Goal: Navigation & Orientation: Find specific page/section

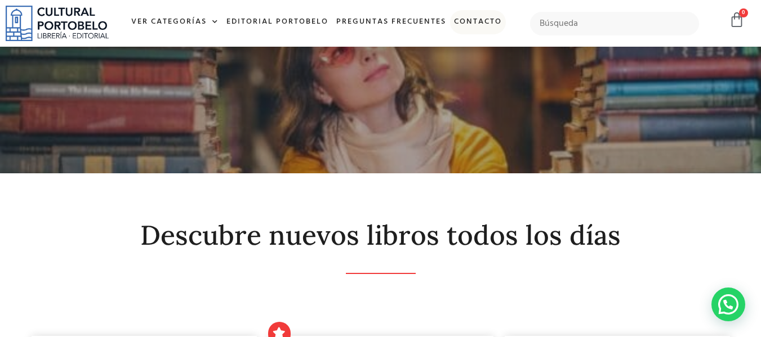
click at [462, 21] on link "Contacto" at bounding box center [478, 22] width 56 height 24
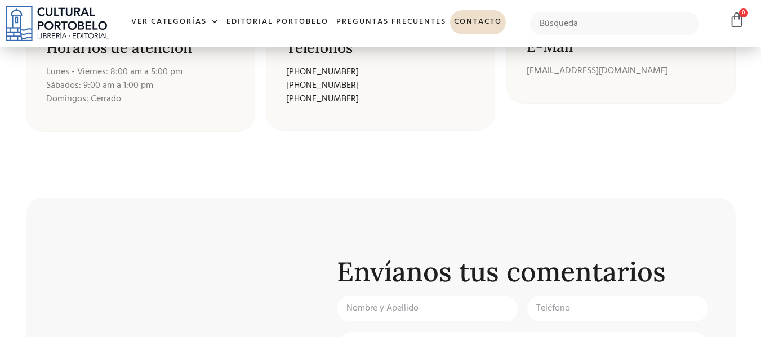
scroll to position [295, 0]
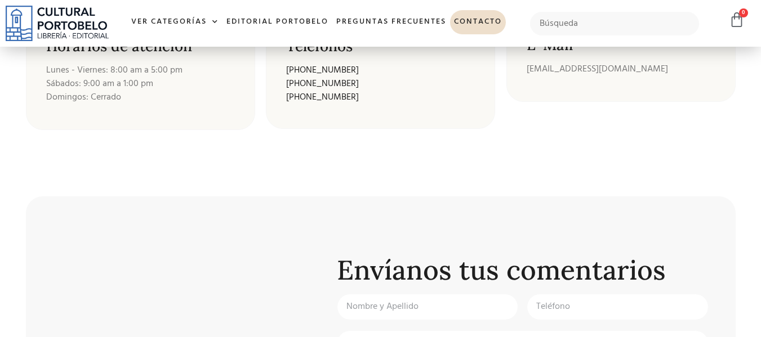
click at [760, 295] on html "Ir al contenido Ver Categorías A – C Administración Empresarial Arquitectura Ar…" at bounding box center [380, 252] width 761 height 1095
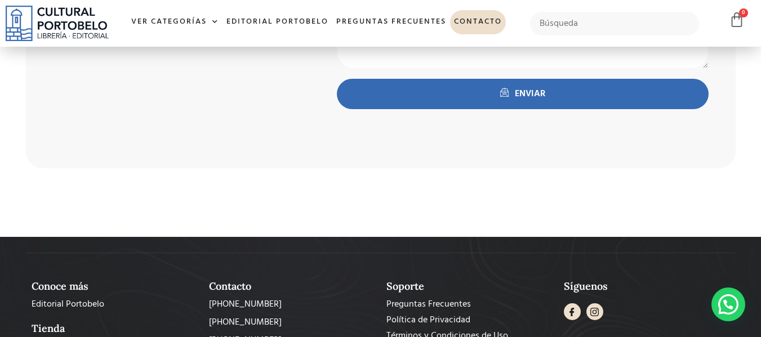
scroll to position [758, 0]
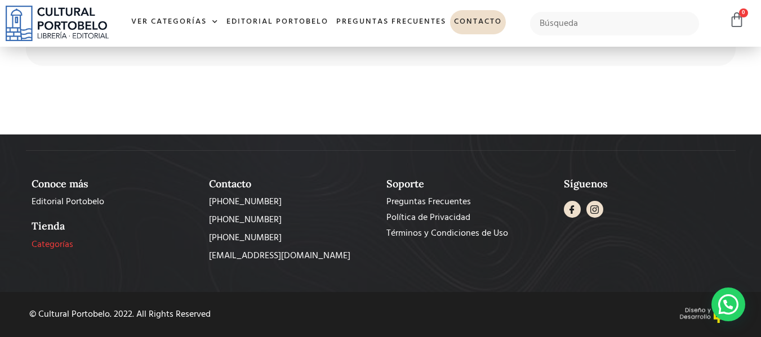
click at [47, 244] on span "Categorías" at bounding box center [53, 245] width 42 height 14
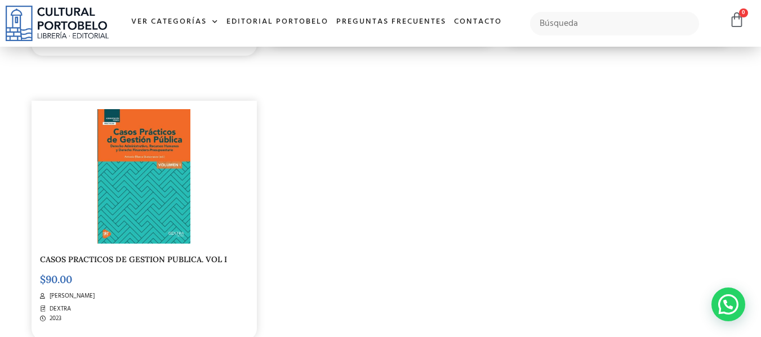
scroll to position [1787, 0]
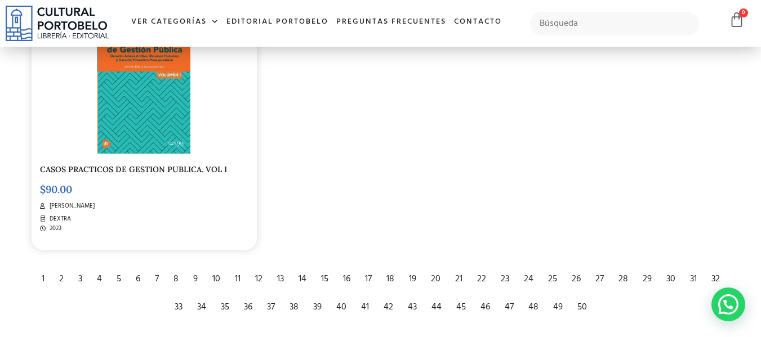
click at [60, 279] on div "2" at bounding box center [61, 279] width 16 height 25
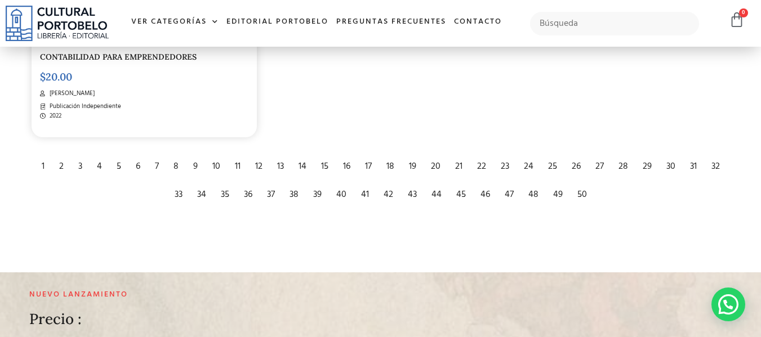
scroll to position [1870, 0]
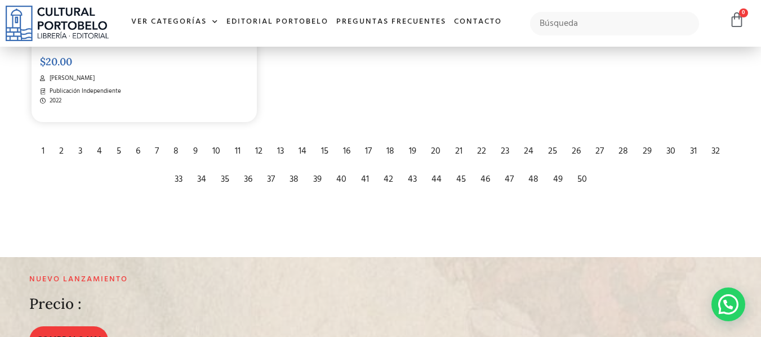
click at [78, 148] on div "3" at bounding box center [80, 151] width 15 height 25
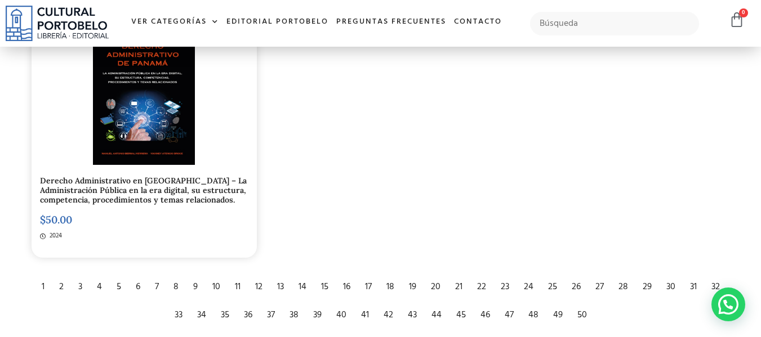
scroll to position [1780, 0]
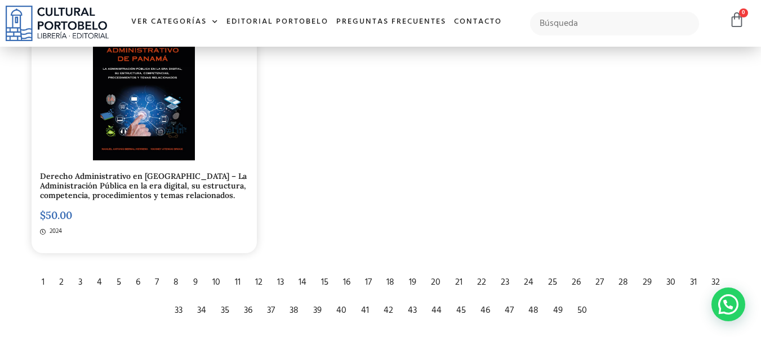
click at [76, 282] on div "3" at bounding box center [80, 282] width 15 height 25
click at [82, 282] on div "3" at bounding box center [80, 282] width 15 height 25
click at [57, 281] on div "2" at bounding box center [61, 282] width 16 height 25
click at [80, 284] on div "3" at bounding box center [80, 282] width 15 height 25
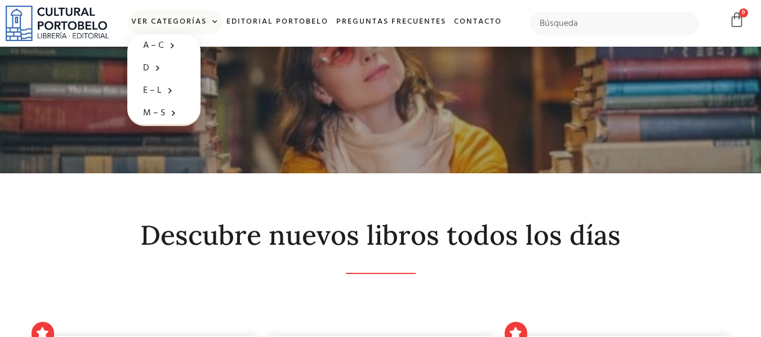
click at [185, 19] on link "Ver Categorías" at bounding box center [174, 22] width 95 height 24
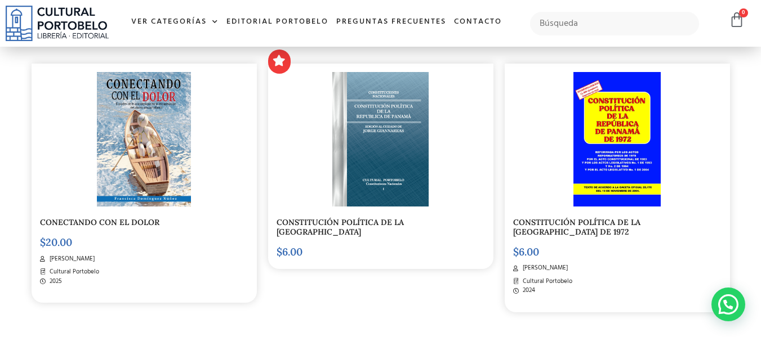
scroll to position [1691, 0]
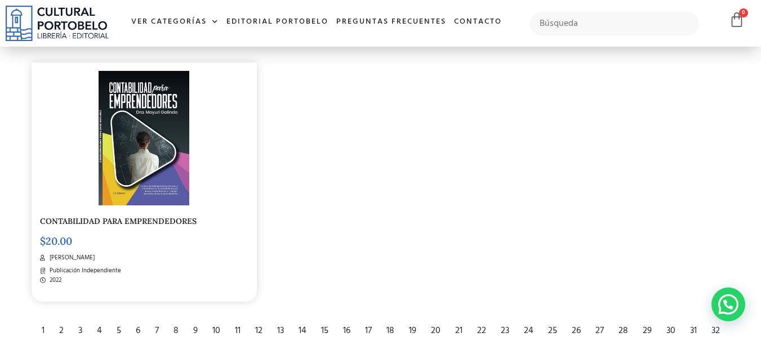
click at [82, 331] on div "3" at bounding box center [80, 331] width 15 height 25
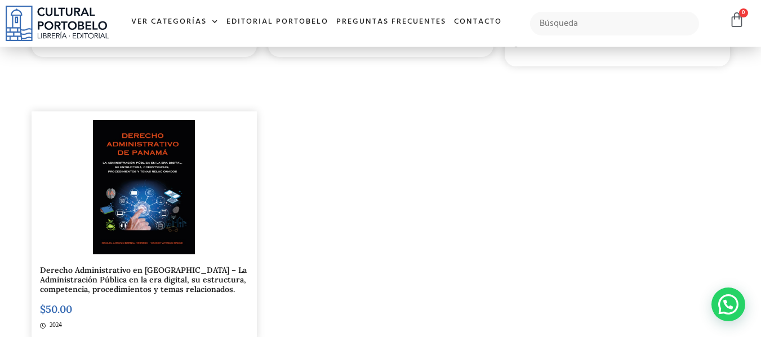
scroll to position [1981, 0]
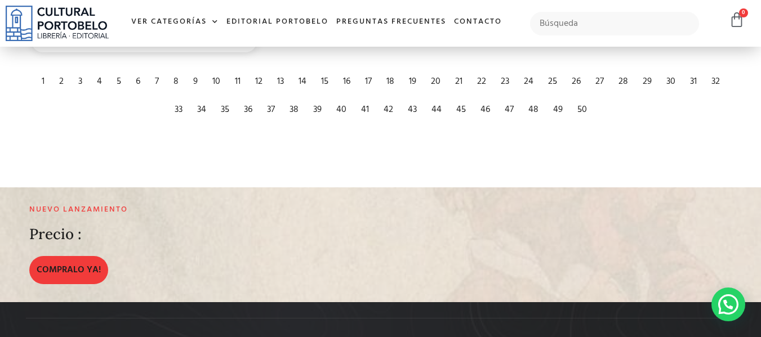
click at [97, 80] on div "4" at bounding box center [99, 81] width 16 height 25
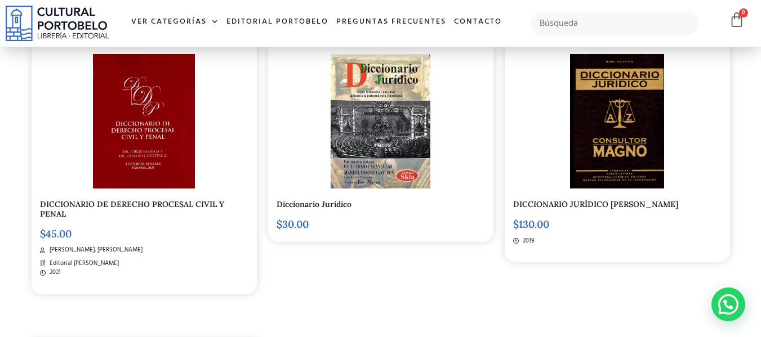
scroll to position [1718, 0]
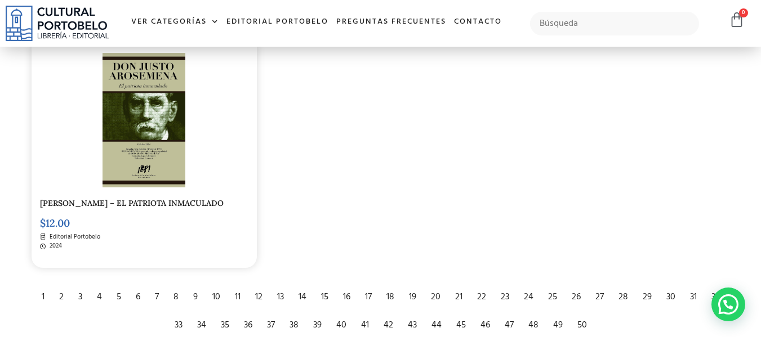
click at [119, 309] on div "5" at bounding box center [119, 297] width 16 height 25
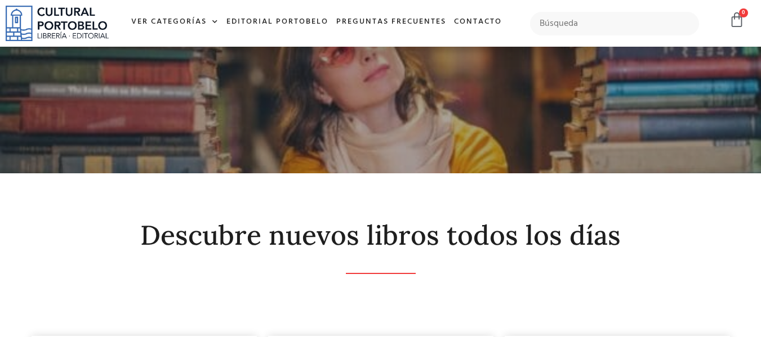
scroll to position [295, 0]
